Goal: Task Accomplishment & Management: Use online tool/utility

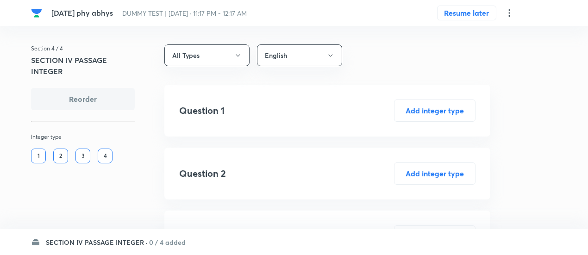
click at [163, 248] on div "SECTION IV PASSAGE INTEGER · 0 / 4 added" at bounding box center [294, 242] width 526 height 26
click at [162, 244] on h6 "0 / 4 added" at bounding box center [167, 242] width 37 height 10
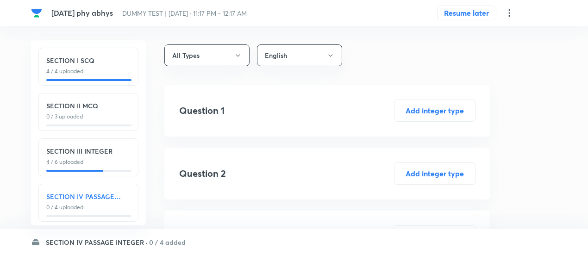
click at [129, 212] on div "SECTION IV PASSAGE INTEGER 0 / 4 uploaded" at bounding box center [88, 203] width 100 height 38
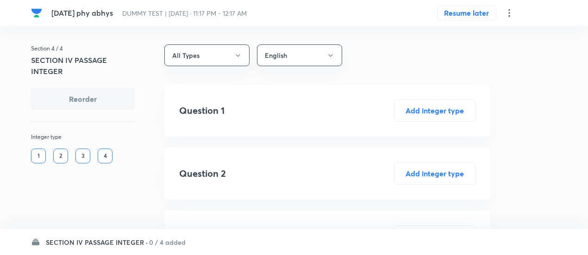
click at [508, 14] on icon at bounding box center [509, 12] width 11 height 11
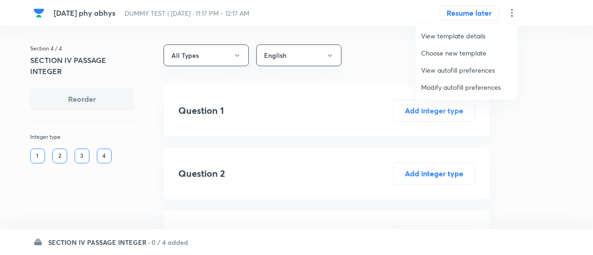
click at [472, 87] on span "Modify autofill preferences" at bounding box center [466, 87] width 90 height 10
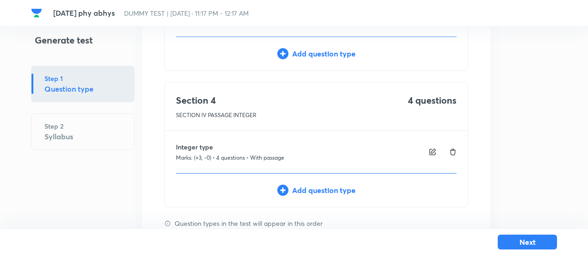
scroll to position [432, 0]
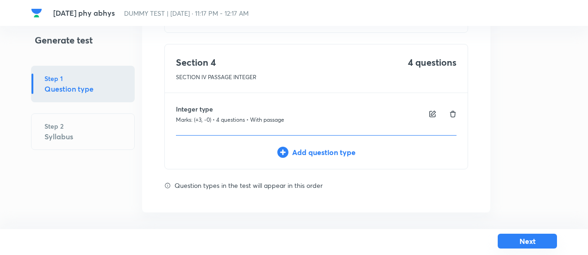
click at [510, 240] on button "Next" at bounding box center [527, 241] width 59 height 15
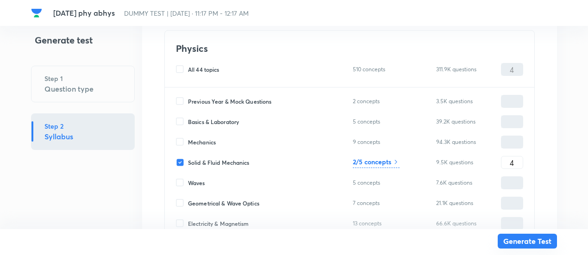
scroll to position [3460, 0]
click at [532, 241] on button "Generate Test" at bounding box center [527, 241] width 59 height 15
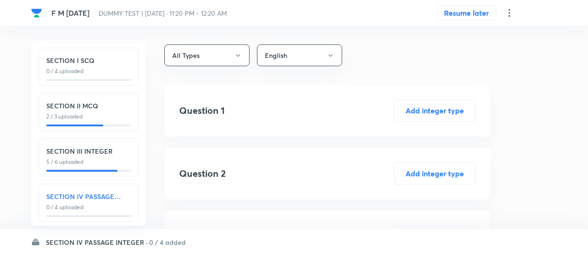
click at [509, 13] on icon at bounding box center [509, 12] width 11 height 11
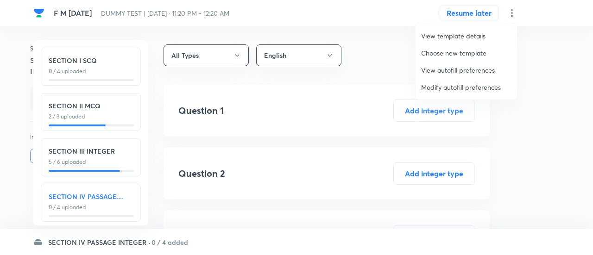
click at [457, 85] on span "Modify autofill preferences" at bounding box center [466, 87] width 90 height 10
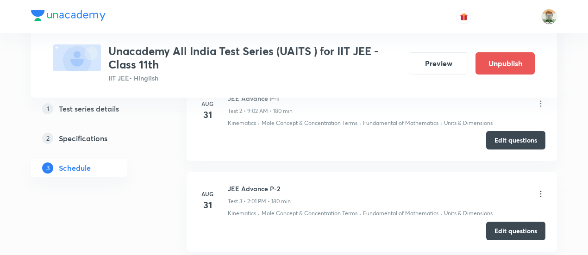
scroll to position [625, 0]
click at [509, 232] on button "Edit questions" at bounding box center [515, 231] width 59 height 19
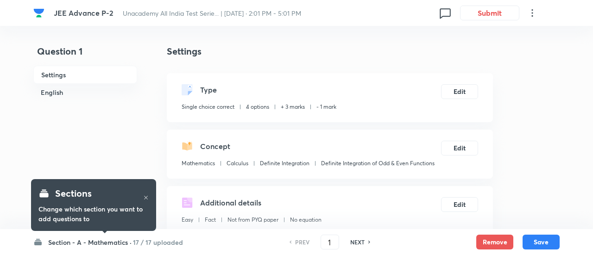
checkbox input "true"
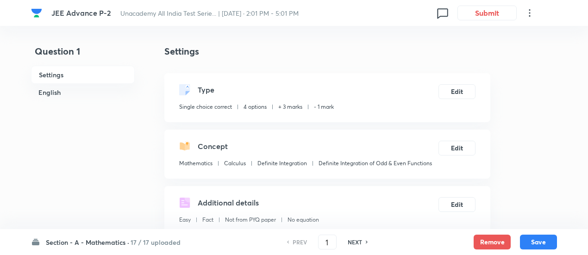
click at [352, 241] on h6 "NEXT" at bounding box center [355, 242] width 14 height 8
type input "2"
checkbox input "false"
checkbox input "true"
click at [352, 241] on h6 "NEXT" at bounding box center [355, 242] width 14 height 8
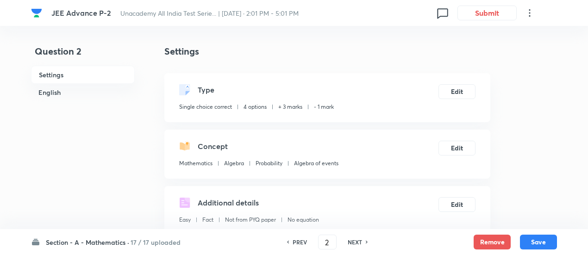
type input "3"
checkbox input "true"
click at [352, 241] on h6 "NEXT" at bounding box center [355, 242] width 14 height 8
type input "4"
click at [352, 241] on h6 "NEXT" at bounding box center [355, 242] width 14 height 8
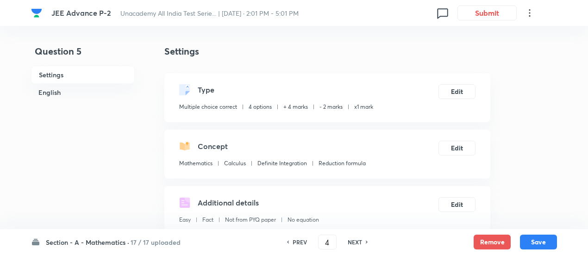
checkbox input "false"
type input "5"
checkbox input "true"
click at [352, 241] on h6 "NEXT" at bounding box center [355, 242] width 14 height 8
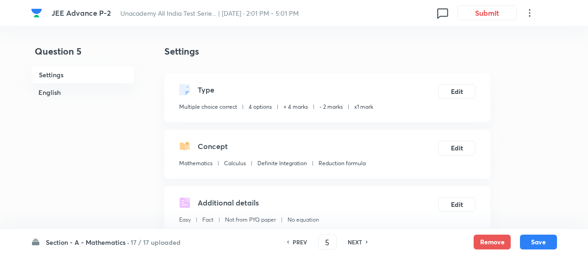
type input "6"
checkbox input "true"
click at [352, 241] on h6 "NEXT" at bounding box center [355, 242] width 14 height 8
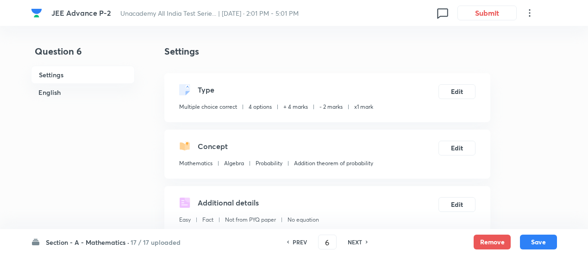
type input "7"
checkbox input "true"
checkbox input "false"
click at [352, 241] on h6 "NEXT" at bounding box center [355, 242] width 14 height 8
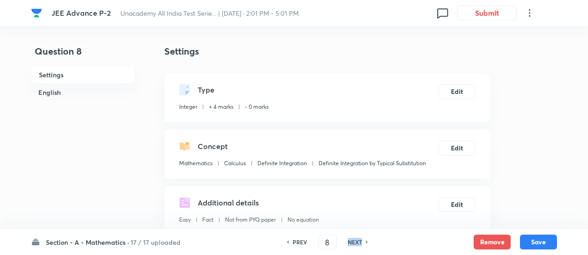
click at [352, 241] on h6 "NEXT" at bounding box center [355, 242] width 14 height 8
type input "9"
type input "2"
click at [352, 241] on h6 "NEXT" at bounding box center [355, 242] width 14 height 8
type input "10"
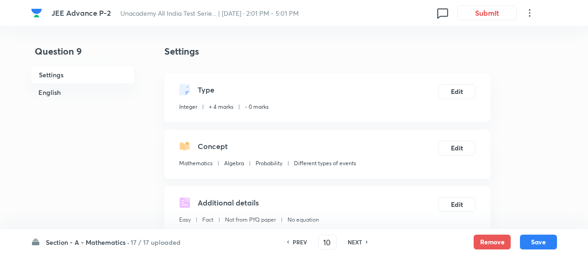
type input "4"
click at [352, 241] on h6 "NEXT" at bounding box center [355, 242] width 14 height 8
type input "11"
type input "176"
click at [352, 241] on h6 "NEXT" at bounding box center [355, 242] width 14 height 8
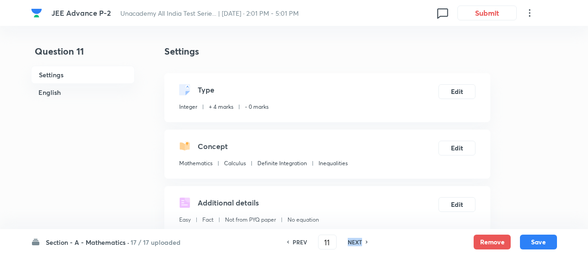
type input "12"
type input "1"
click at [352, 241] on h6 "NEXT" at bounding box center [355, 242] width 14 height 8
type input "13"
type input "7"
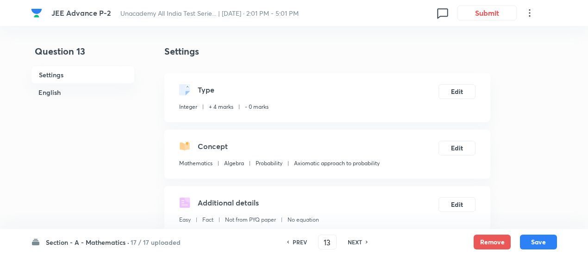
click at [352, 241] on h6 "NEXT" at bounding box center [355, 242] width 14 height 8
type input "14"
type input "360"
click at [156, 243] on h6 "17 / 17 uploaded" at bounding box center [156, 242] width 50 height 10
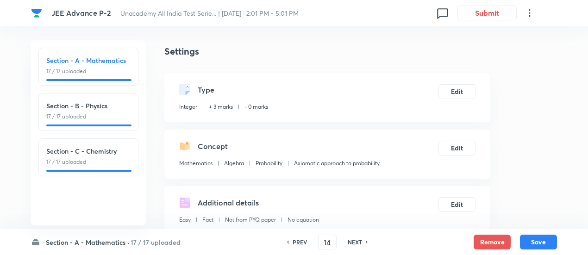
click at [298, 241] on h6 "PREV" at bounding box center [300, 242] width 14 height 8
type input "13"
type input "7"
click at [355, 241] on h6 "NEXT" at bounding box center [355, 242] width 14 height 8
type input "14"
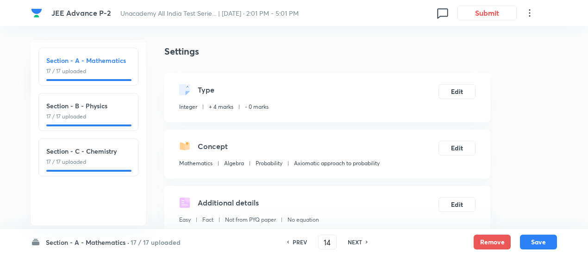
type input "360"
click at [355, 241] on h6 "NEXT" at bounding box center [355, 242] width 14 height 8
type input "15"
type input "313"
click at [355, 241] on h6 "NEXT" at bounding box center [355, 242] width 14 height 8
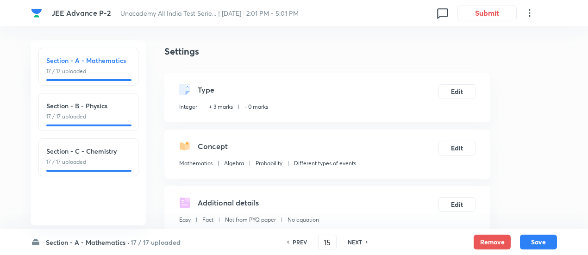
type input "16"
type input "17"
click at [355, 241] on h6 "NEXT" at bounding box center [355, 242] width 14 height 8
type input "17"
type input "12"
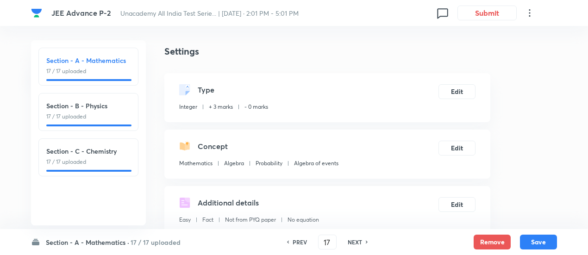
click at [355, 241] on h6 "NEXT" at bounding box center [355, 242] width 14 height 8
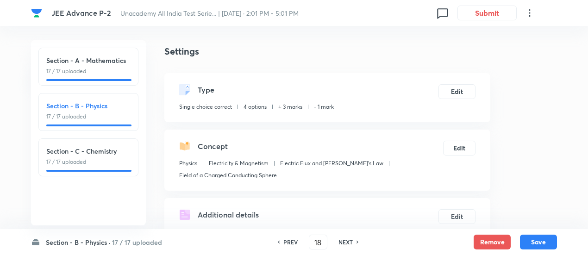
click at [288, 244] on h6 "PREV" at bounding box center [290, 242] width 14 height 8
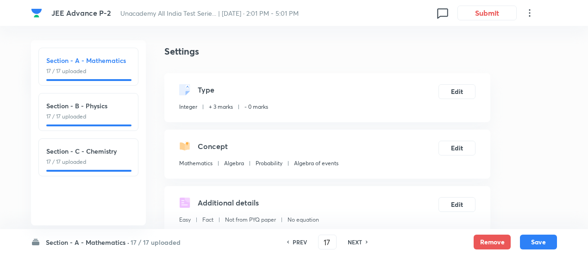
click at [296, 244] on h6 "PREV" at bounding box center [300, 242] width 14 height 8
type input "16"
type input "17"
click at [296, 244] on h6 "PREV" at bounding box center [300, 242] width 14 height 8
type input "15"
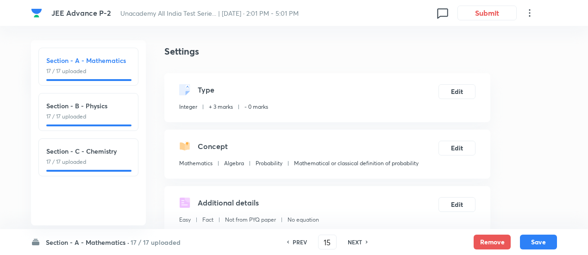
type input "313"
click at [296, 244] on h6 "PREV" at bounding box center [300, 242] width 14 height 8
type input "14"
type input "360"
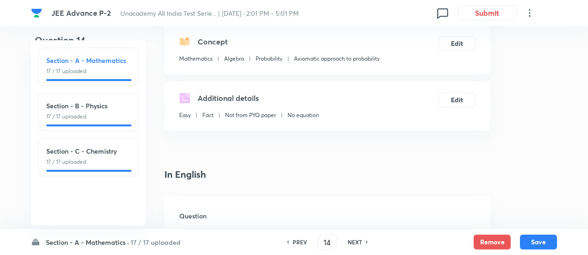
scroll to position [105, 0]
click at [149, 237] on div "Section - A - Mathematics · 17 / 17 uploaded Section - A - Mathematics 17 / 17 …" at bounding box center [294, 242] width 526 height 26
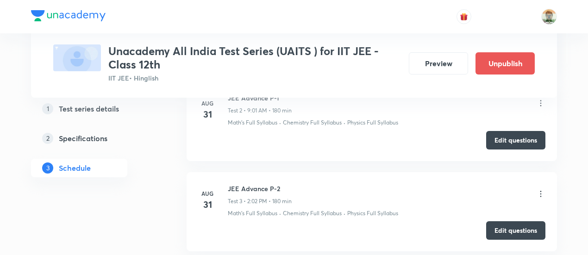
scroll to position [625, 0]
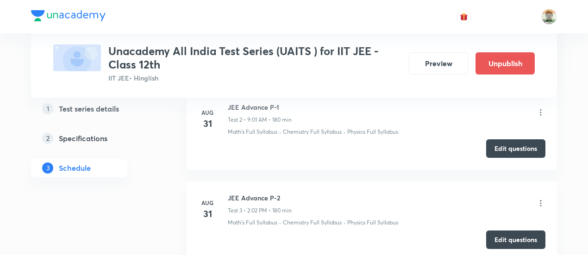
click at [497, 149] on button "Edit questions" at bounding box center [515, 148] width 59 height 19
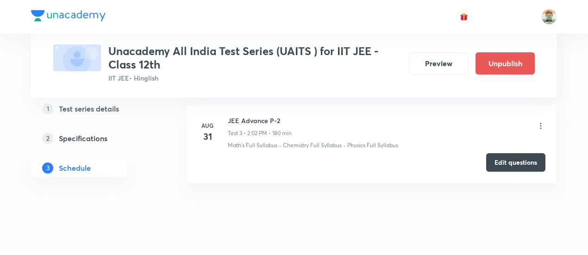
scroll to position [704, 0]
click at [510, 161] on button "Edit questions" at bounding box center [515, 160] width 59 height 19
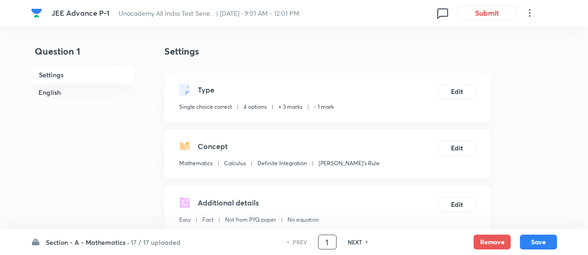
click at [325, 239] on input "1" at bounding box center [327, 242] width 18 height 16
type input "17"
checkbox input "true"
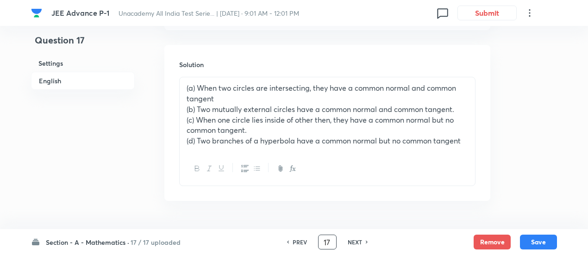
scroll to position [1077, 0]
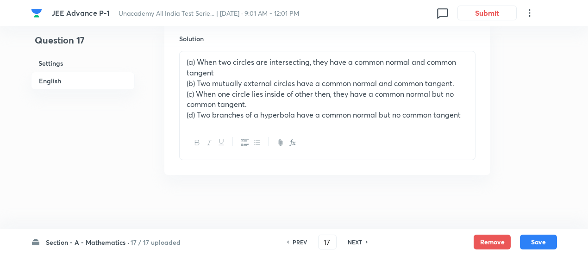
click at [295, 242] on h6 "PREV" at bounding box center [300, 242] width 14 height 8
type input "16"
checkbox input "false"
checkbox input "true"
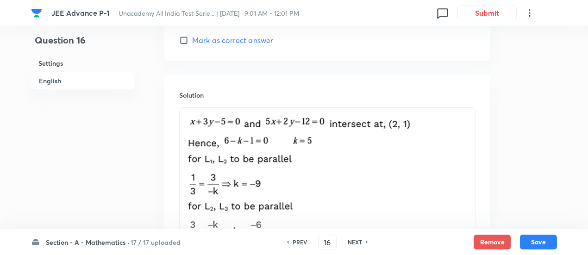
click at [295, 242] on h6 "PREV" at bounding box center [300, 242] width 14 height 8
type input "15"
checkbox input "true"
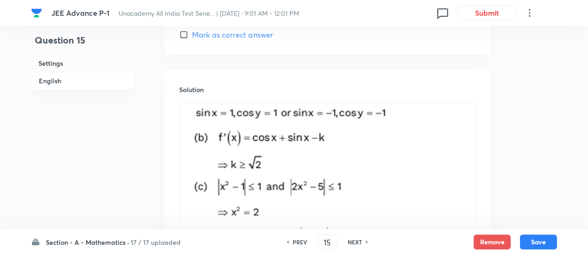
click at [295, 242] on h6 "PREV" at bounding box center [300, 242] width 14 height 8
type input "14"
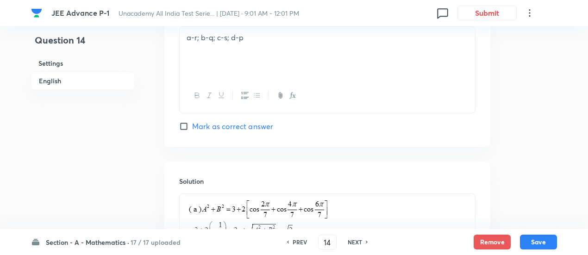
checkbox input "true"
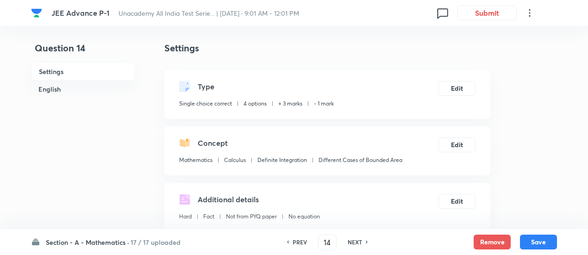
scroll to position [0, 0]
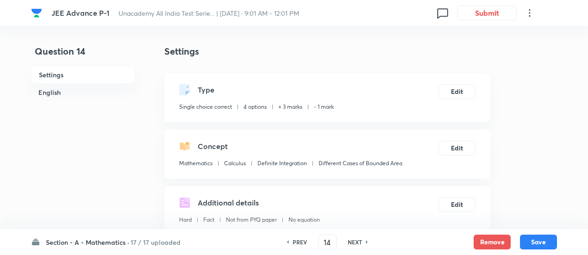
click at [301, 109] on p "+ 3 marks" at bounding box center [290, 107] width 24 height 8
click at [216, 106] on p "Single choice correct" at bounding box center [205, 107] width 53 height 8
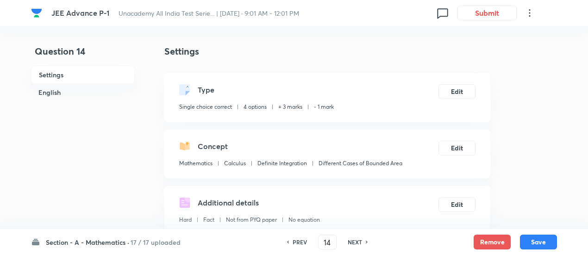
click at [216, 106] on p "Single choice correct" at bounding box center [205, 107] width 53 height 8
click at [265, 110] on p "4 options" at bounding box center [255, 107] width 23 height 8
click at [290, 107] on p "+ 3 marks" at bounding box center [290, 107] width 24 height 8
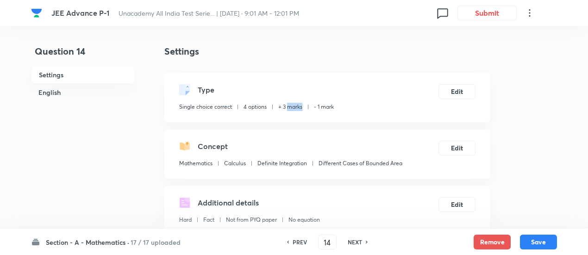
click at [290, 107] on p "+ 3 marks" at bounding box center [290, 107] width 24 height 8
click at [334, 106] on p "- 1 mark" at bounding box center [324, 107] width 20 height 8
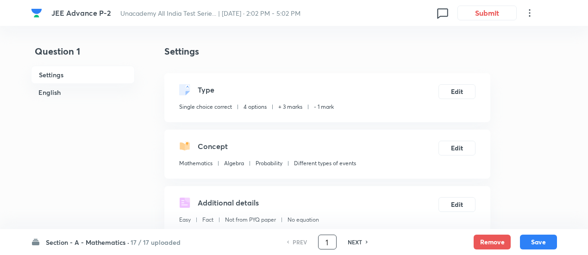
click at [329, 238] on input "1" at bounding box center [327, 242] width 18 height 16
type input "17"
checkbox input "true"
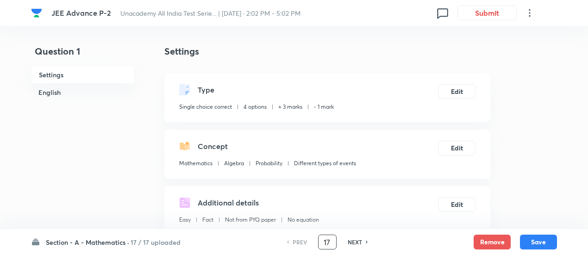
checkbox input "false"
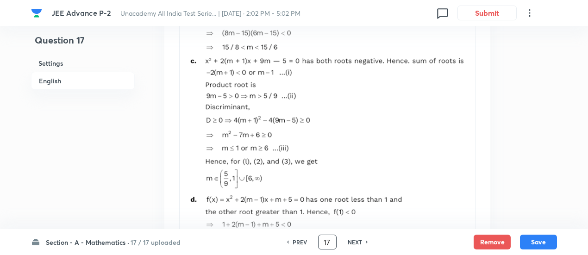
scroll to position [1368, 0]
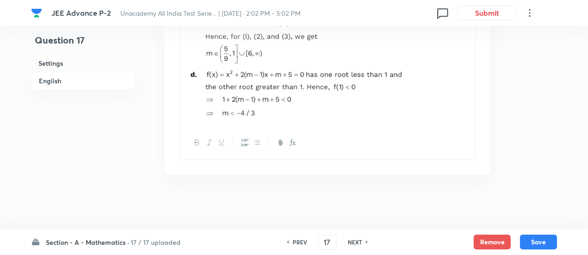
click at [301, 240] on h6 "PREV" at bounding box center [300, 242] width 14 height 8
type input "16"
checkbox input "false"
checkbox input "true"
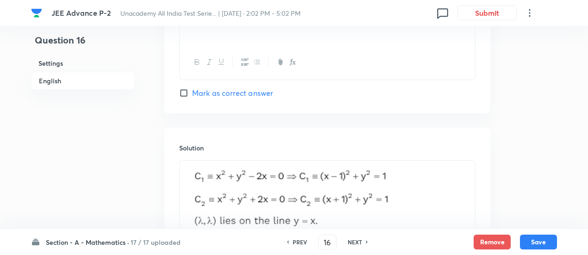
click at [301, 240] on h6 "PREV" at bounding box center [300, 242] width 14 height 8
type input "15"
checkbox input "false"
checkbox input "true"
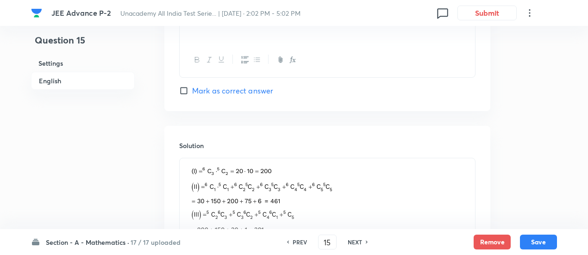
click at [301, 240] on h6 "PREV" at bounding box center [300, 242] width 14 height 8
type input "14"
checkbox input "true"
checkbox input "false"
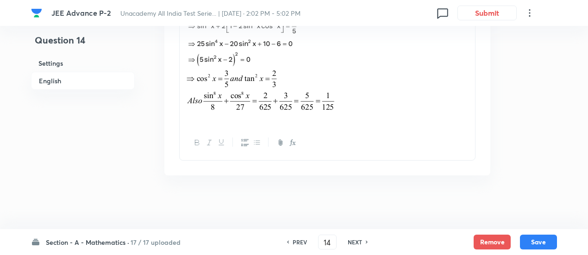
click at [301, 240] on h6 "PREV" at bounding box center [300, 242] width 14 height 8
type input "13"
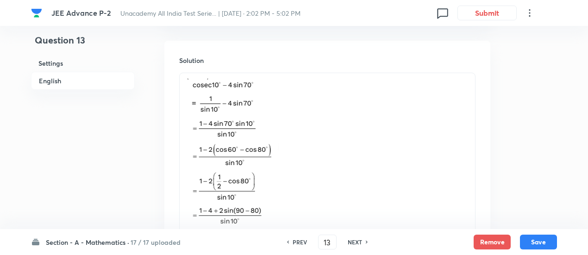
scroll to position [650, 0]
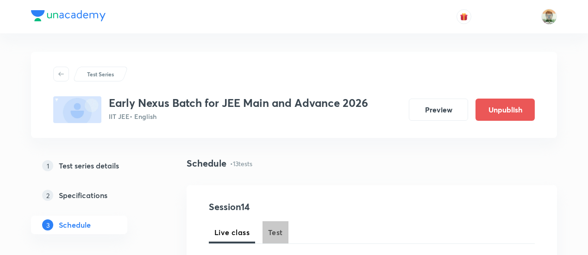
click at [281, 232] on span "Test" at bounding box center [275, 232] width 15 height 11
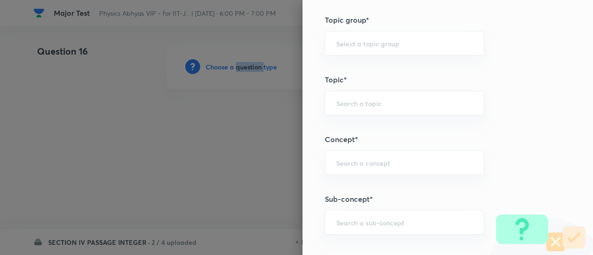
scroll to position [352, 0]
click at [353, 210] on div "​" at bounding box center [404, 219] width 159 height 25
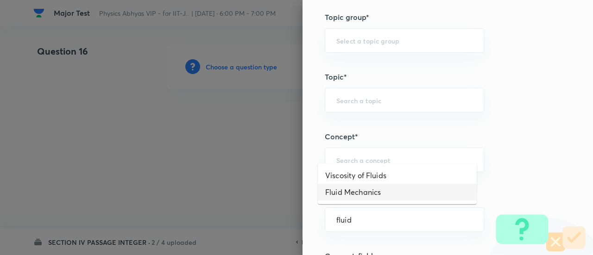
click at [353, 194] on li "Fluid Mechanics" at bounding box center [397, 192] width 159 height 17
type input "Fluid Mechanics"
type input "Physics"
type input "Fluid Mechanics"
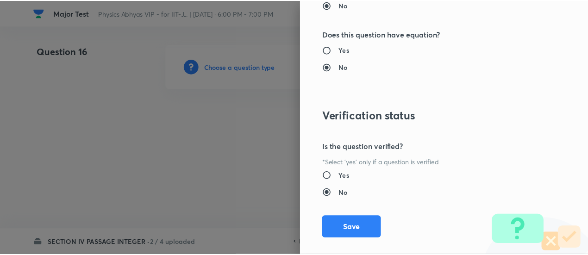
scroll to position [950, 0]
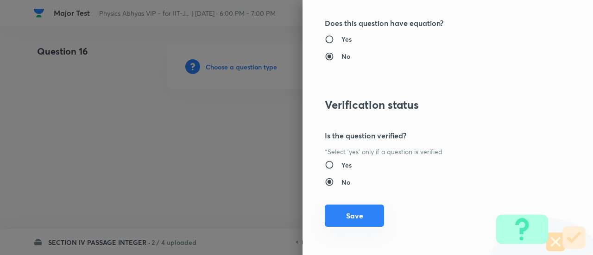
click at [356, 217] on button "Save" at bounding box center [354, 216] width 59 height 22
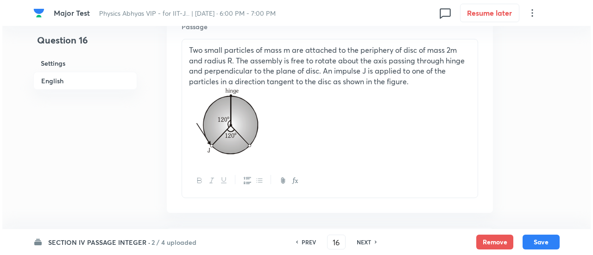
scroll to position [296, 0]
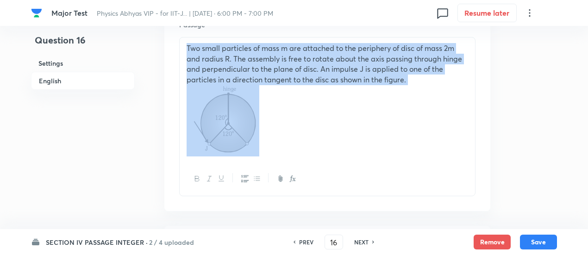
drag, startPoint x: 184, startPoint y: 50, endPoint x: 268, endPoint y: 102, distance: 98.8
click at [268, 102] on div "Two small particles of mass m are attached to the periphery of disc of mass 2m …" at bounding box center [327, 99] width 295 height 125
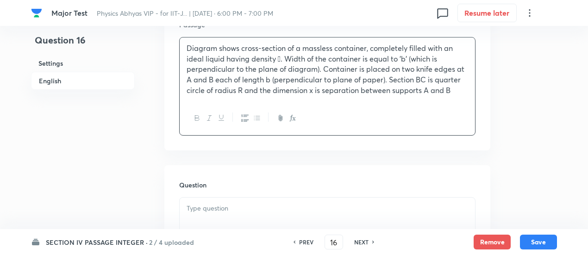
click at [278, 54] on p "Diagram shows cross-section of a massless container, completely filled with an …" at bounding box center [327, 69] width 281 height 53
click at [294, 119] on icon "button" at bounding box center [294, 118] width 3 height 3
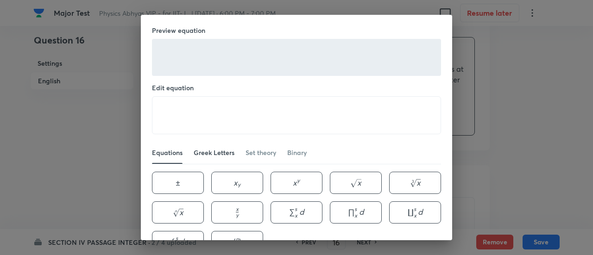
click at [209, 158] on link "Greek Letters" at bounding box center [214, 153] width 41 height 22
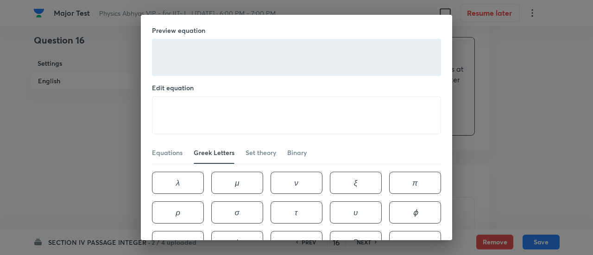
scroll to position [87, 0]
click at [204, 201] on button "ρ \rho ρ" at bounding box center [178, 212] width 52 height 22
type textarea "\rho"
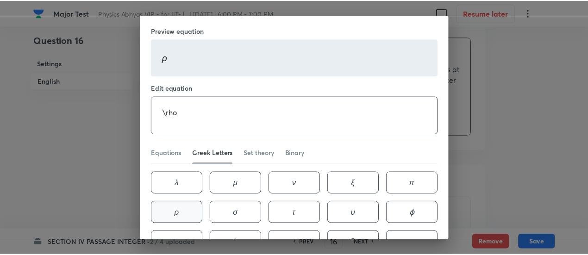
scroll to position [115, 0]
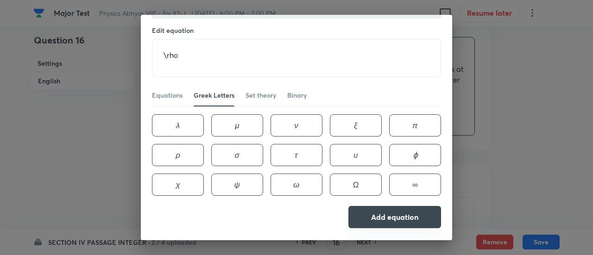
click at [397, 206] on button "Add equation" at bounding box center [394, 217] width 93 height 22
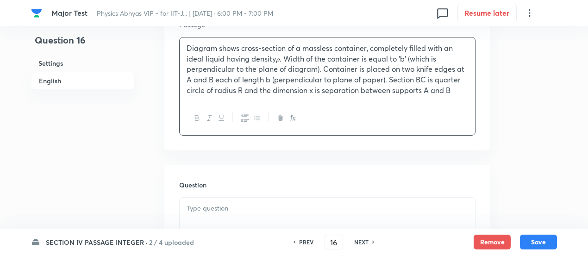
click at [355, 87] on p "Diagram shows cross-section of a massless container, completely filled with an …" at bounding box center [327, 69] width 281 height 53
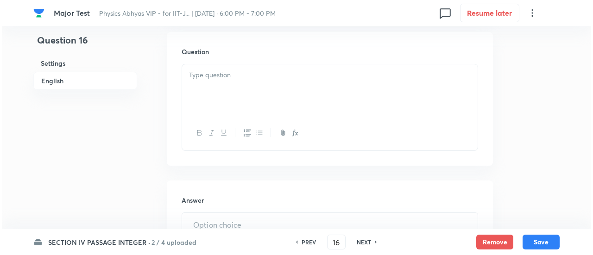
scroll to position [536, 0]
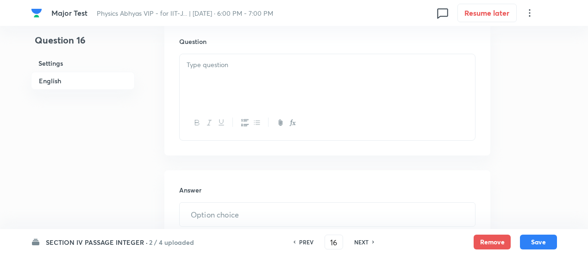
click at [297, 95] on div at bounding box center [327, 80] width 295 height 52
paste div
click at [294, 121] on icon "button" at bounding box center [292, 122] width 7 height 7
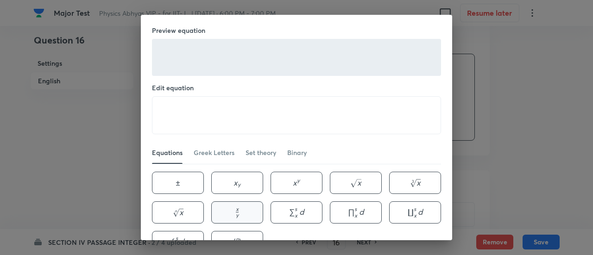
click at [226, 214] on button "x y \frac{x}{y} y x ​" at bounding box center [237, 212] width 52 height 22
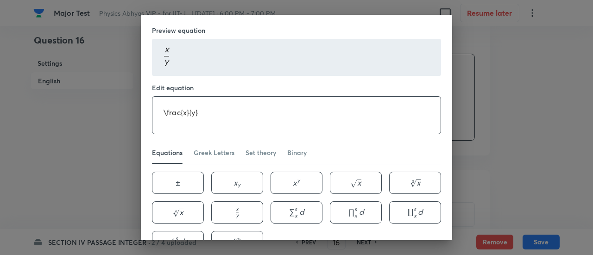
click at [183, 110] on textarea "\frac{x}{y}" at bounding box center [296, 115] width 288 height 37
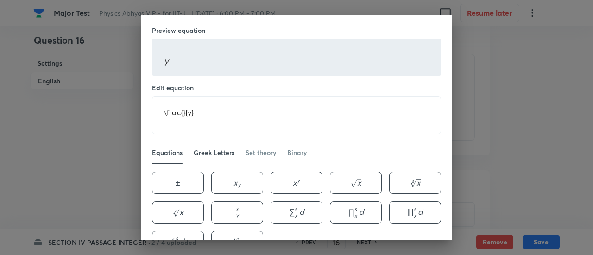
click at [206, 154] on div "Greek Letters" at bounding box center [214, 152] width 41 height 9
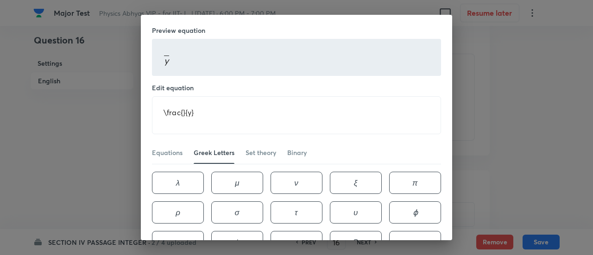
scroll to position [69, 0]
click at [204, 201] on button "ρ \rho ρ" at bounding box center [178, 212] width 52 height 22
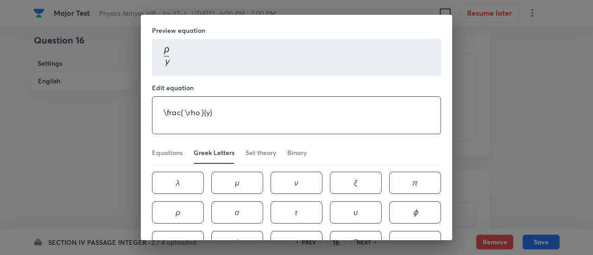
click at [200, 109] on textarea "\frac{ \rho }{y}" at bounding box center [296, 115] width 288 height 37
click at [200, 109] on textarea "\frac{ \rho gb}{y}" at bounding box center [296, 115] width 288 height 37
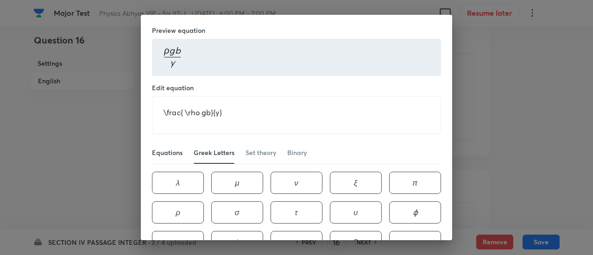
click at [163, 151] on div "Equations" at bounding box center [167, 152] width 31 height 9
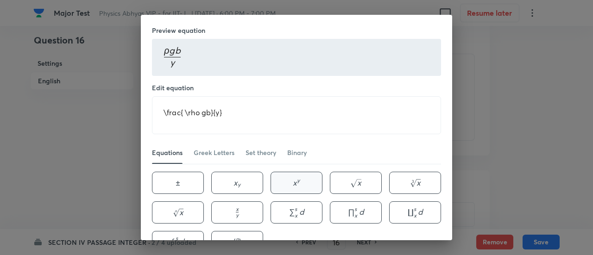
click at [288, 180] on button "x y x^{y} x y" at bounding box center [296, 183] width 52 height 22
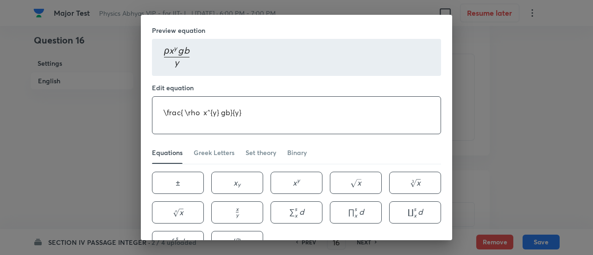
click at [205, 106] on textarea "\frac{ \rho x^{y} gb}{y}" at bounding box center [296, 115] width 288 height 37
click at [238, 109] on textarea "\frac{ \rho R^{2} gb}{y}" at bounding box center [296, 115] width 288 height 37
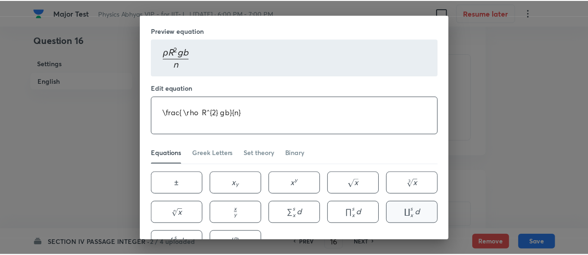
scroll to position [56, 0]
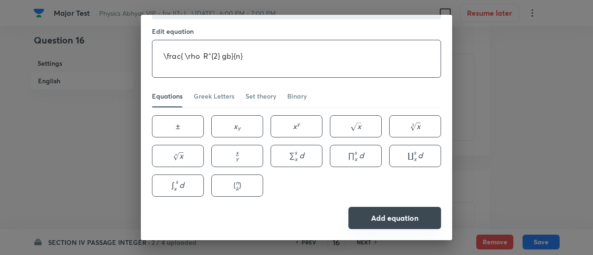
type textarea "\frac{ \rho R^{2} gb}{n}"
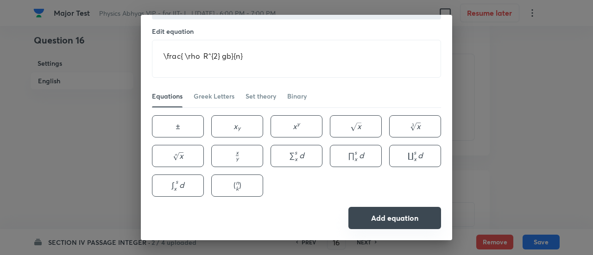
click at [396, 211] on button "Add equation" at bounding box center [394, 218] width 93 height 22
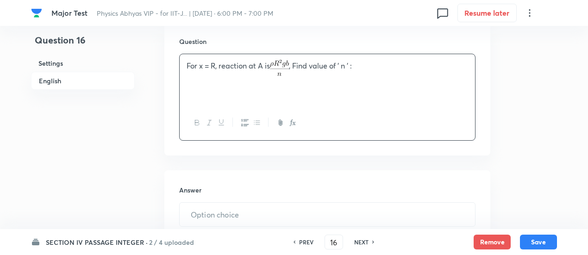
scroll to position [769, 0]
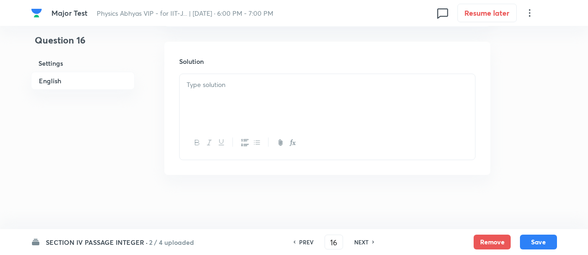
click at [271, 101] on div at bounding box center [327, 100] width 295 height 52
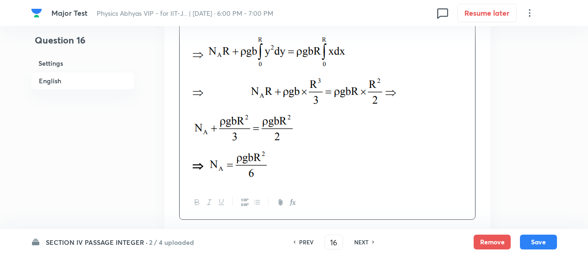
scroll to position [1062, 0]
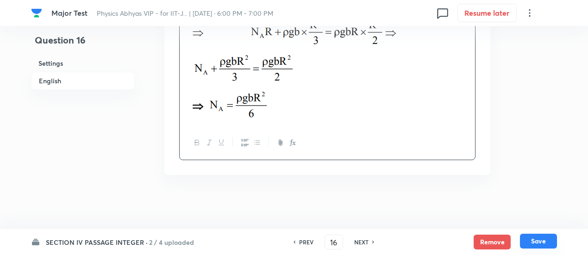
click at [535, 243] on button "Save" at bounding box center [538, 241] width 37 height 15
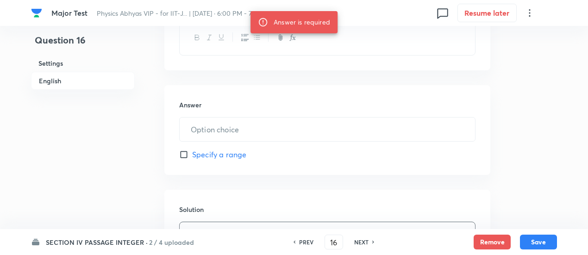
scroll to position [605, 0]
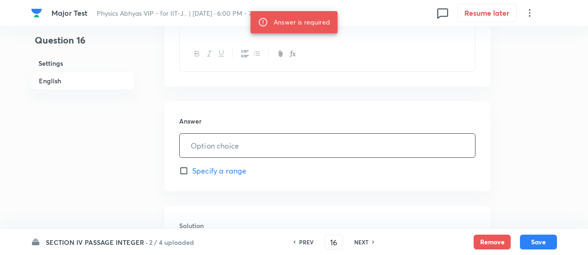
click at [298, 144] on input "text" at bounding box center [327, 146] width 295 height 24
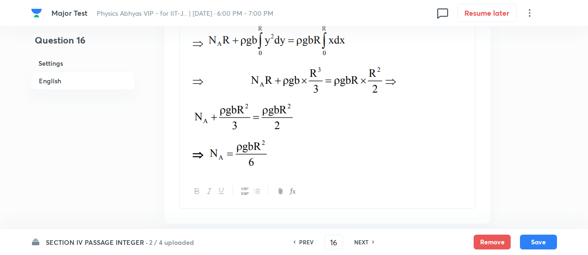
scroll to position [1062, 0]
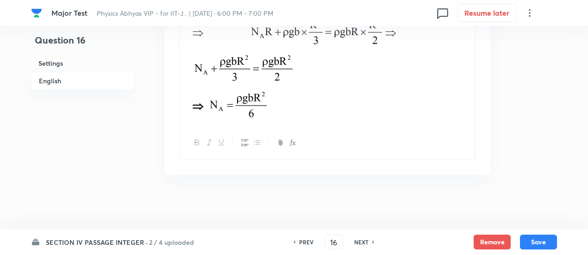
type input "6"
click at [540, 250] on div "Remove Save" at bounding box center [515, 242] width 83 height 15
click at [538, 244] on button "Save" at bounding box center [538, 241] width 37 height 15
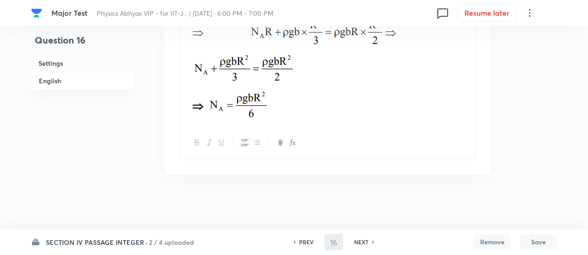
type input "17"
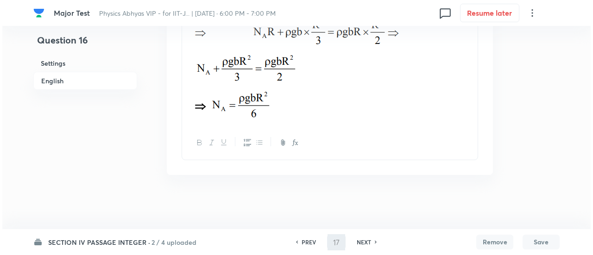
scroll to position [0, 0]
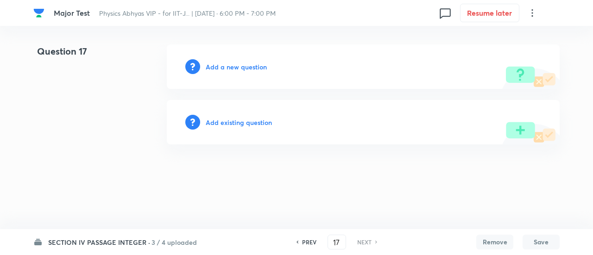
click at [262, 68] on h6 "Add a new question" at bounding box center [236, 67] width 61 height 10
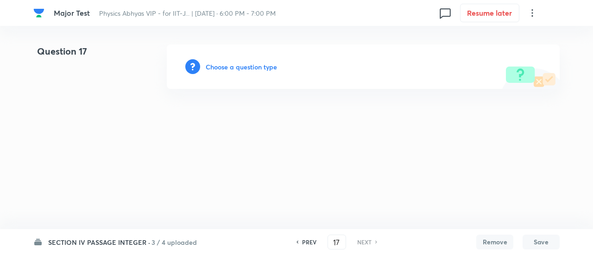
click at [262, 68] on h6 "Choose a question type" at bounding box center [241, 67] width 71 height 10
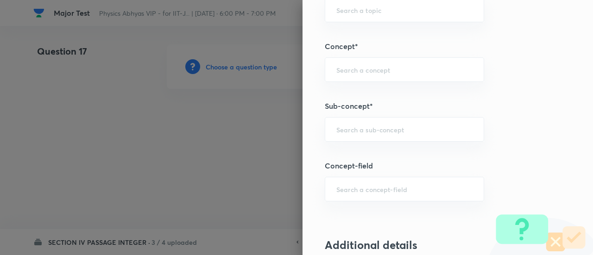
scroll to position [441, 0]
click at [372, 102] on h5 "Sub-concept*" at bounding box center [432, 107] width 215 height 11
click at [375, 128] on input "text" at bounding box center [404, 130] width 136 height 9
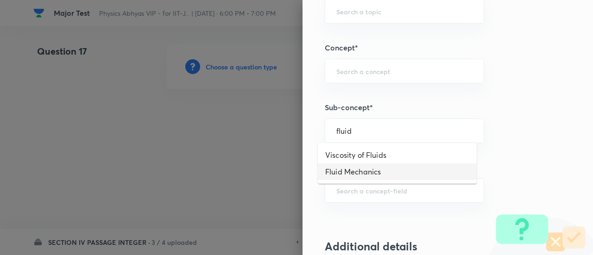
click at [371, 167] on li "Fluid Mechanics" at bounding box center [397, 171] width 159 height 17
type input "Fluid Mechanics"
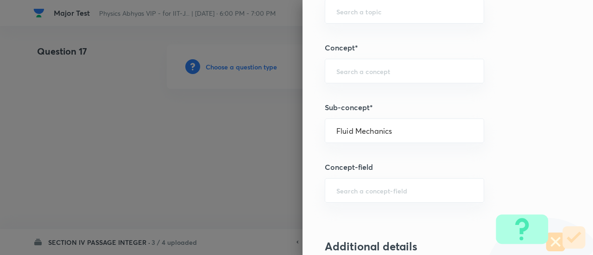
type input "Physics"
type input "Fluid Mechanics"
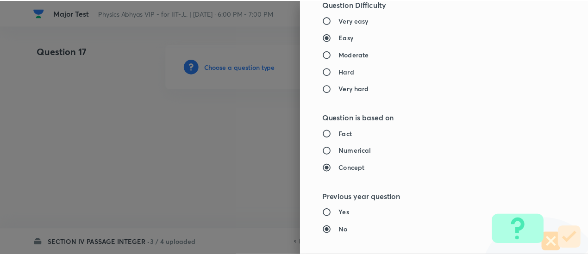
scroll to position [950, 0]
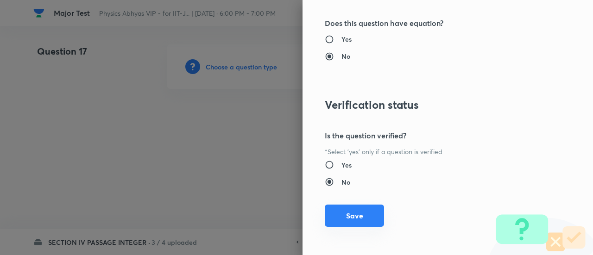
click at [369, 211] on button "Save" at bounding box center [354, 216] width 59 height 22
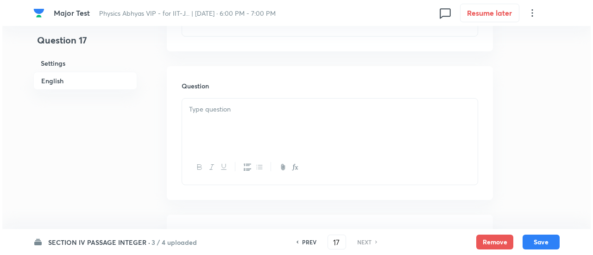
scroll to position [487, 0]
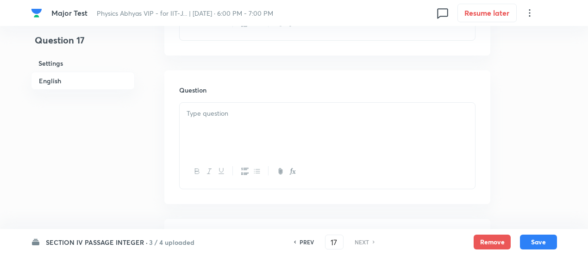
click at [280, 122] on div at bounding box center [327, 129] width 295 height 52
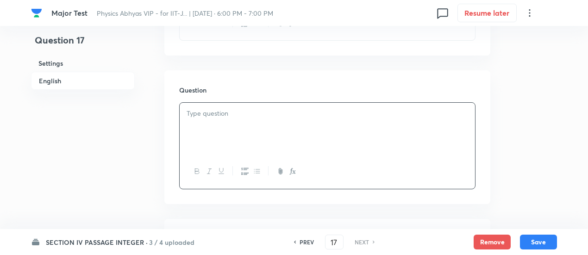
paste div
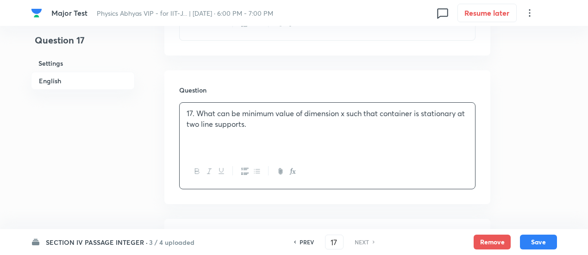
click at [198, 109] on p "17. What can be minimum value of dimension x such that container is stationary …" at bounding box center [327, 118] width 281 height 21
click at [229, 111] on p "What can be minimum value of dimension x such that container is stationary at t…" at bounding box center [327, 118] width 281 height 21
click at [284, 131] on div "The minimum value of dimension x such that container is stationary at two line …" at bounding box center [327, 129] width 295 height 52
click at [294, 173] on icon "button" at bounding box center [294, 172] width 3 height 3
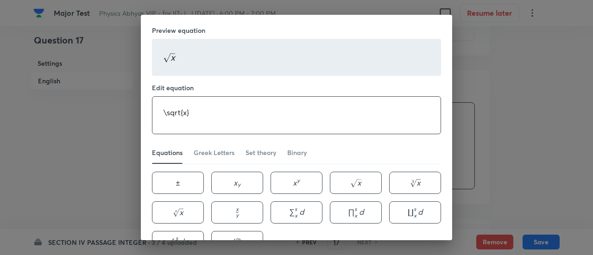
click at [183, 106] on textarea "\sqrt{x}" at bounding box center [296, 115] width 288 height 37
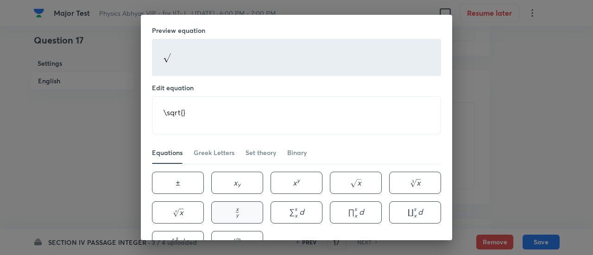
click at [235, 215] on span "y x ​" at bounding box center [237, 211] width 5 height 11
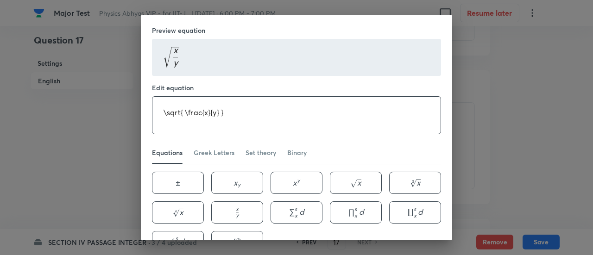
click at [205, 106] on textarea "\sqrt{ \frac{x}{y} }" at bounding box center [296, 115] width 288 height 37
click at [264, 114] on textarea "\sqrt{ \frac{X}{Y}R }" at bounding box center [296, 115] width 288 height 37
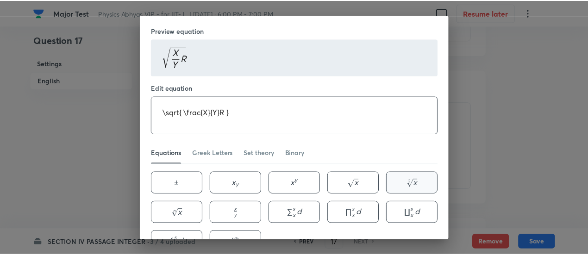
scroll to position [56, 0]
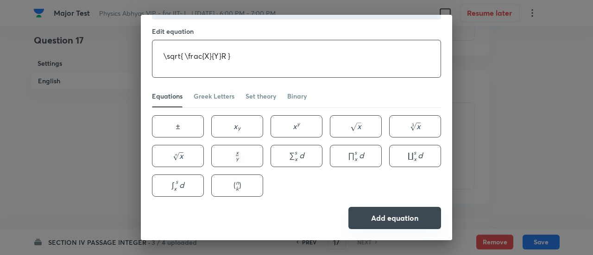
type textarea "\sqrt{ \frac{X}{Y}R }"
click at [395, 213] on button "Add equation" at bounding box center [394, 218] width 93 height 22
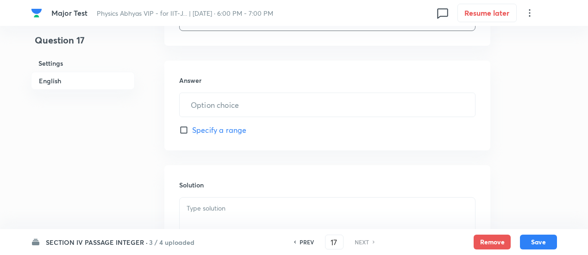
scroll to position [769, 0]
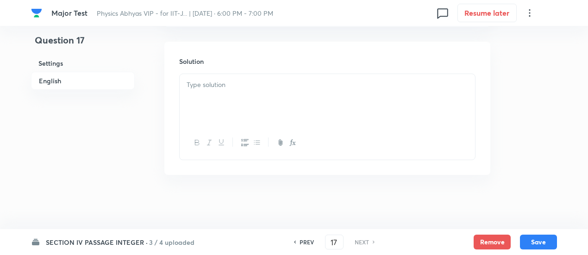
click at [265, 113] on div at bounding box center [327, 100] width 295 height 52
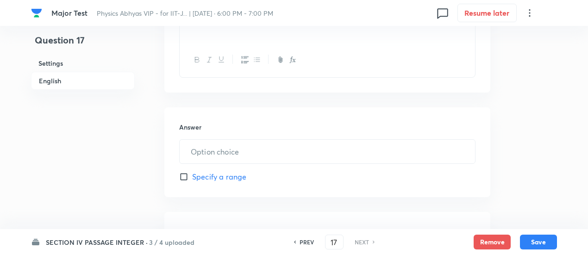
scroll to position [597, 0]
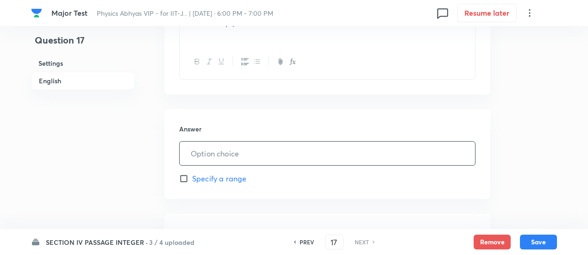
click at [250, 154] on input "text" at bounding box center [327, 154] width 295 height 24
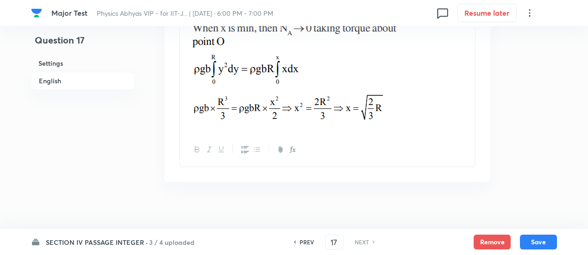
scroll to position [836, 0]
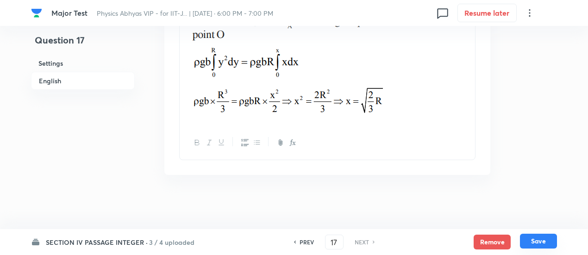
type input "5"
click at [552, 237] on button "Save" at bounding box center [538, 241] width 37 height 15
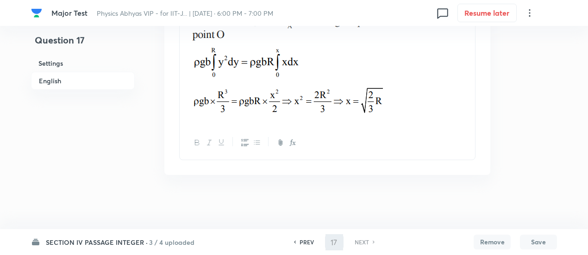
type input "5"
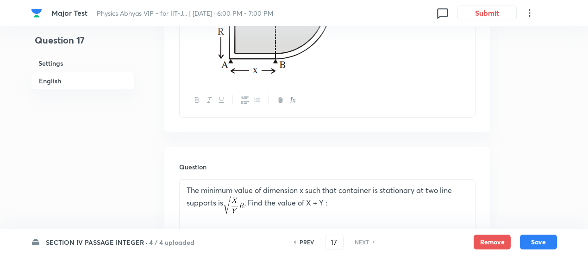
scroll to position [407, 0]
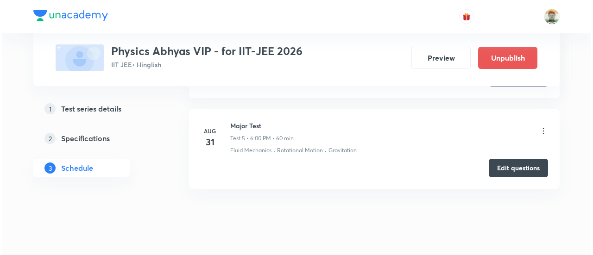
scroll to position [811, 0]
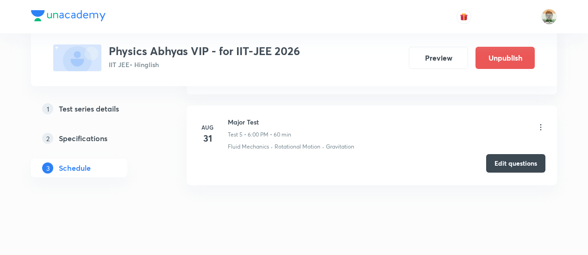
click at [519, 162] on button "Edit questions" at bounding box center [515, 163] width 59 height 19
click at [542, 123] on icon at bounding box center [540, 127] width 9 height 9
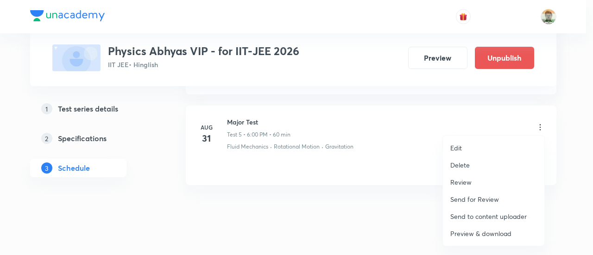
click at [481, 234] on p "Preview & download" at bounding box center [480, 234] width 61 height 10
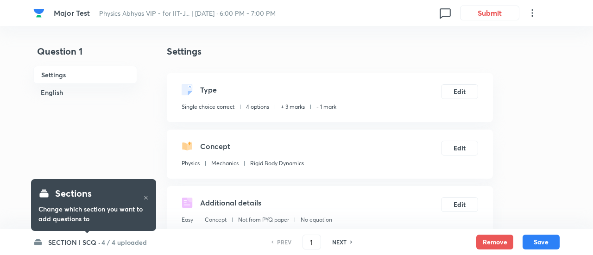
checkbox input "true"
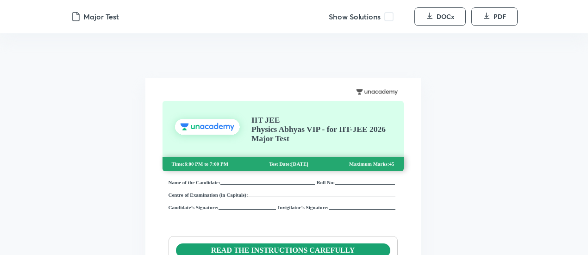
click at [388, 18] on span at bounding box center [388, 16] width 9 height 9
click at [437, 18] on span "DOCx" at bounding box center [446, 16] width 18 height 9
